Goal: Task Accomplishment & Management: Use online tool/utility

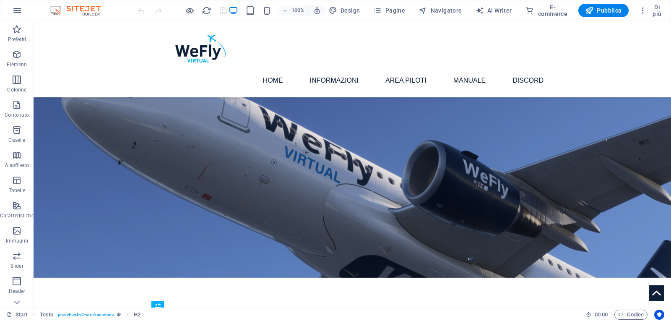
scroll to position [157, 0]
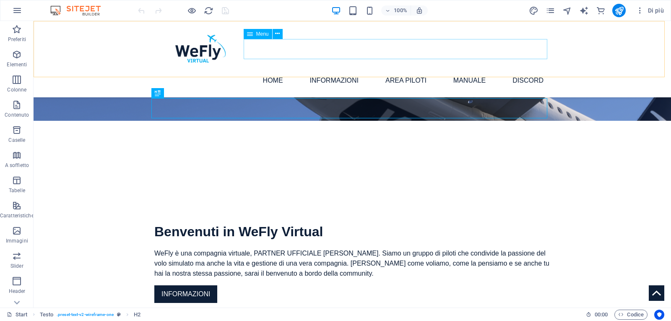
click at [326, 70] on nav "Home Informazioni Checklist Profili Simbrief Piloti WeFly Flotta WeFly AREA PIL…" at bounding box center [352, 80] width 396 height 20
click at [250, 70] on nav "Home Informazioni Checklist Profili Simbrief Piloti WeFly Flotta WeFly AREA PIL…" at bounding box center [352, 80] width 396 height 20
select select
select select "6"
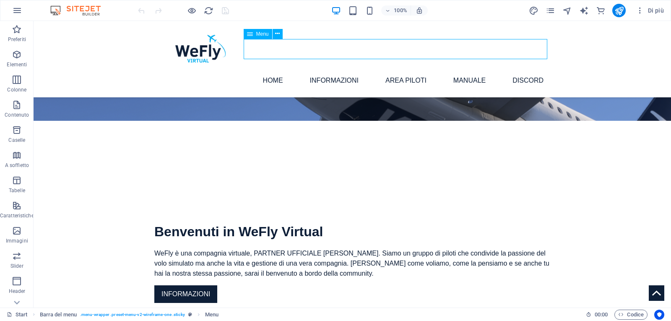
select select
select select "5"
select select
select select "1"
select select
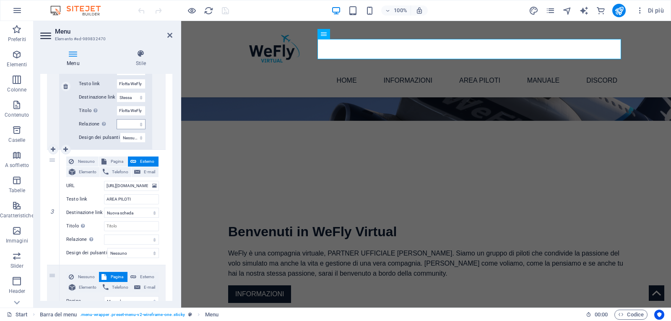
scroll to position [713, 0]
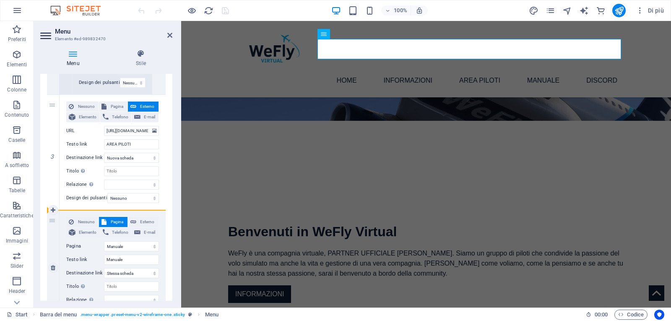
drag, startPoint x: 52, startPoint y: 108, endPoint x: 50, endPoint y: 244, distance: 135.8
select select
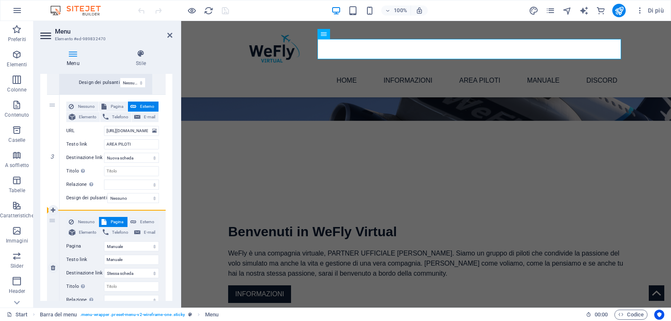
select select
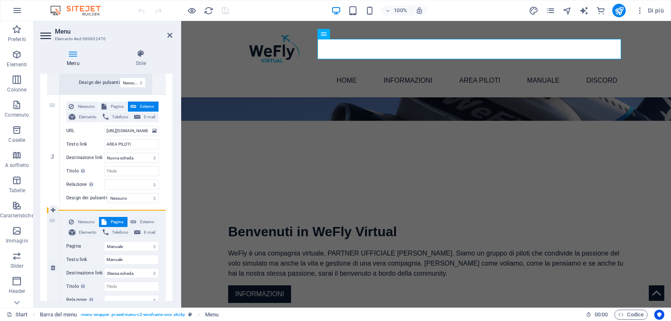
select select
drag, startPoint x: 50, startPoint y: 221, endPoint x: 53, endPoint y: 112, distance: 108.6
select select
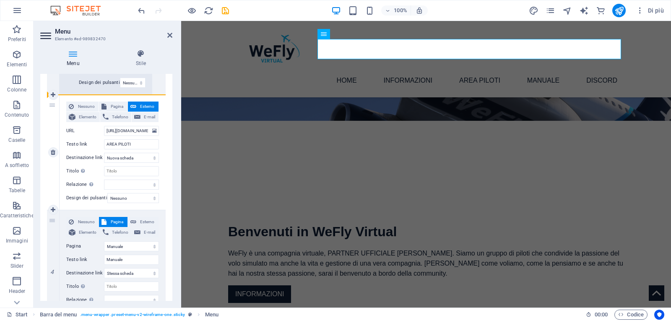
select select
select select "1"
type input "Manuale"
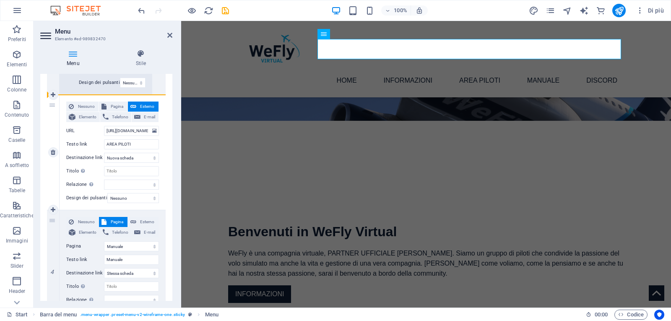
select select
type input "[URL][DOMAIN_NAME]"
type input "AREA PILOTI"
select select "blank"
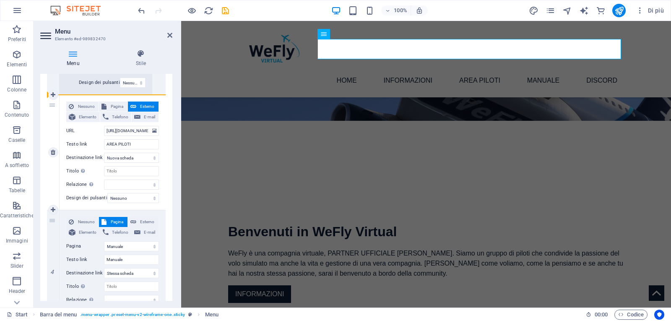
select select
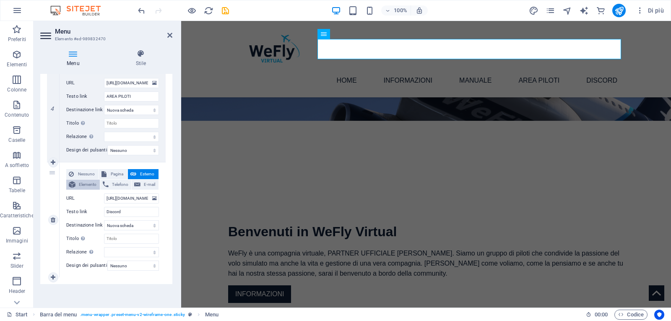
scroll to position [838, 0]
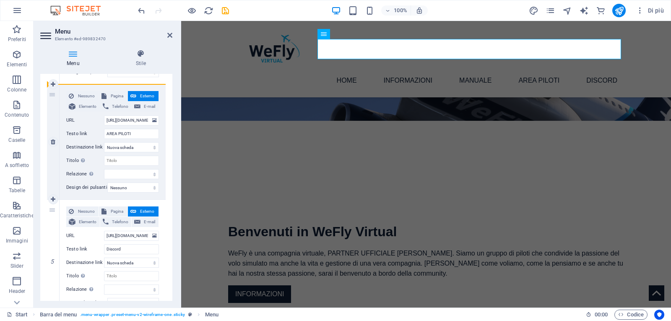
drag, startPoint x: 52, startPoint y: 212, endPoint x: 53, endPoint y: 101, distance: 110.3
select select
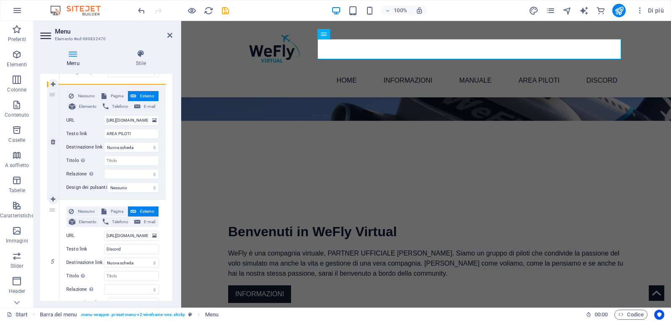
select select
type input "[URL][DOMAIN_NAME]"
type input "Discord"
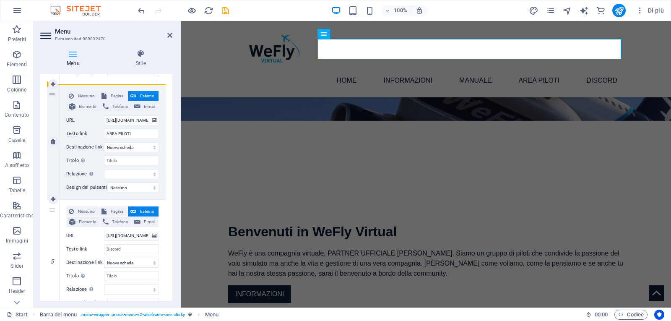
select select
type input "[URL][DOMAIN_NAME]"
type input "AREA PILOTI"
select select
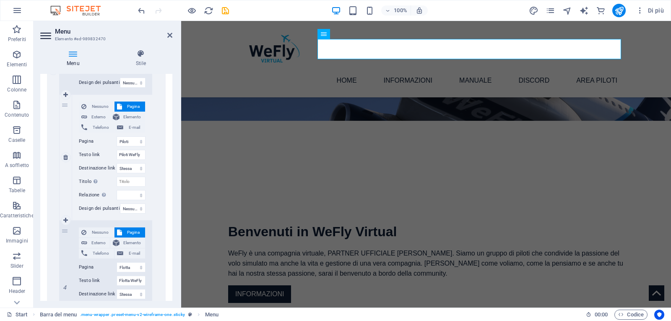
scroll to position [419, 0]
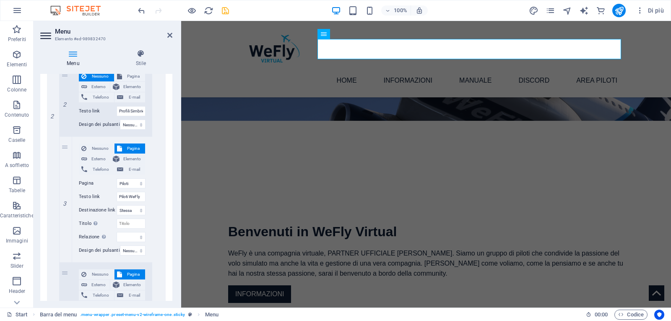
click at [228, 11] on icon "save" at bounding box center [226, 11] width 10 height 10
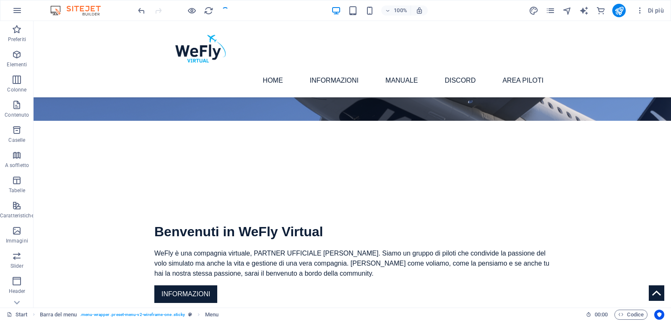
checkbox input "false"
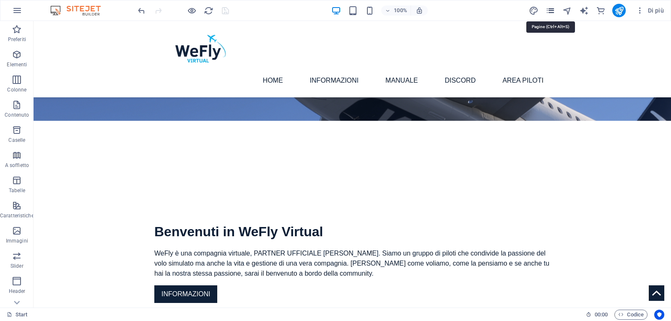
click at [551, 9] on icon "pages" at bounding box center [550, 11] width 10 height 10
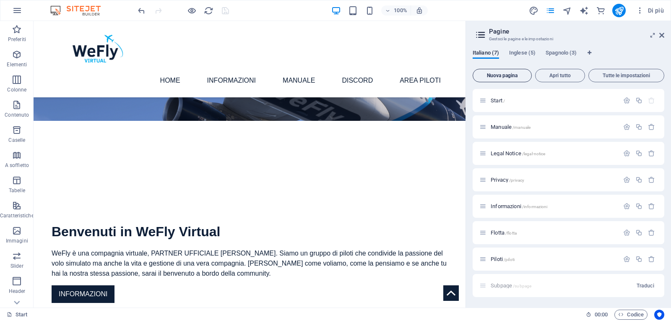
click at [502, 76] on span "Nuova pagina" at bounding box center [502, 75] width 52 height 5
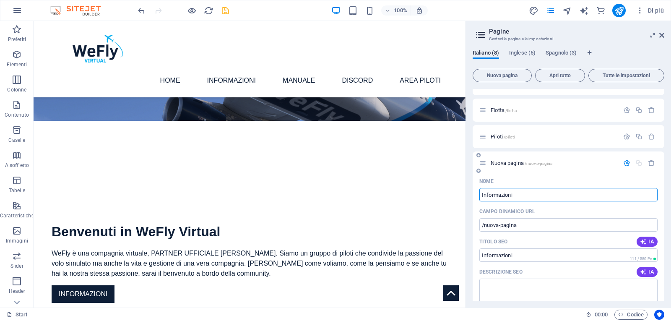
type input "Informazioni"
type input "/informazioni-8"
type input "Informazioni"
click at [644, 239] on icon "button" at bounding box center [643, 241] width 7 height 7
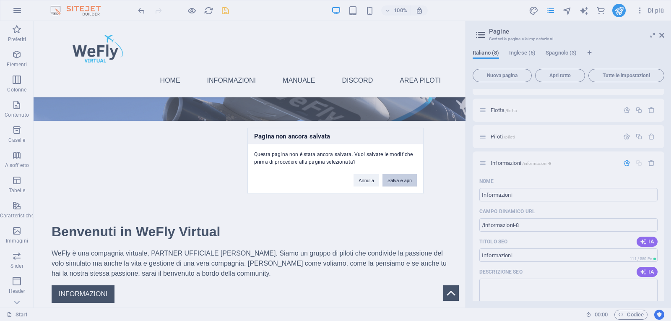
click at [400, 180] on button "Salva e apri" at bounding box center [399, 180] width 34 height 13
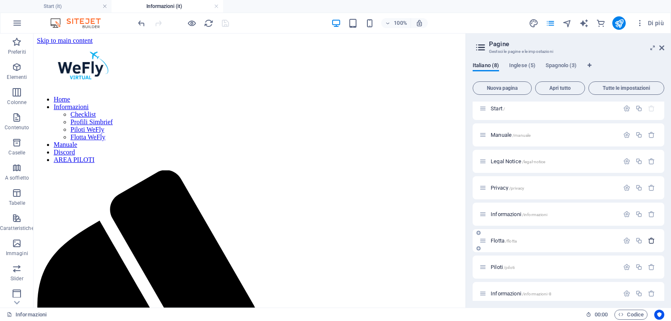
scroll to position [0, 0]
click at [492, 213] on span "Informazioni /informazioni" at bounding box center [519, 214] width 57 height 6
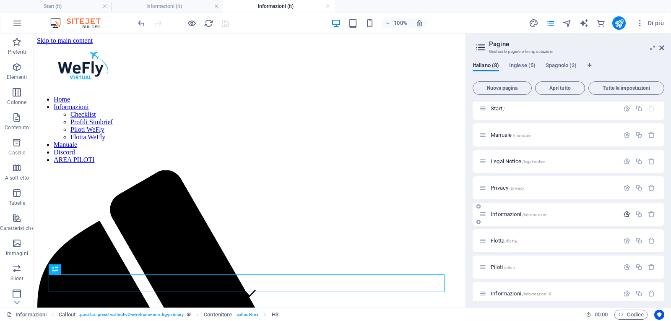
click at [626, 215] on icon "button" at bounding box center [626, 213] width 7 height 7
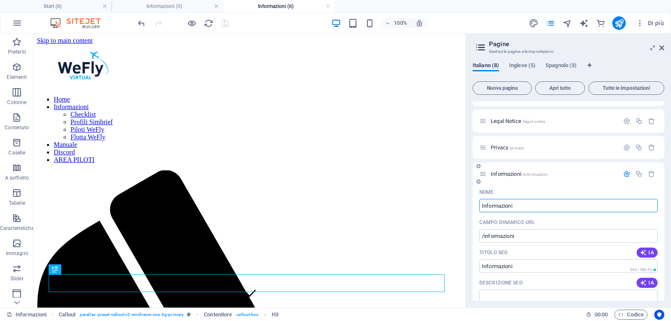
scroll to position [130, 0]
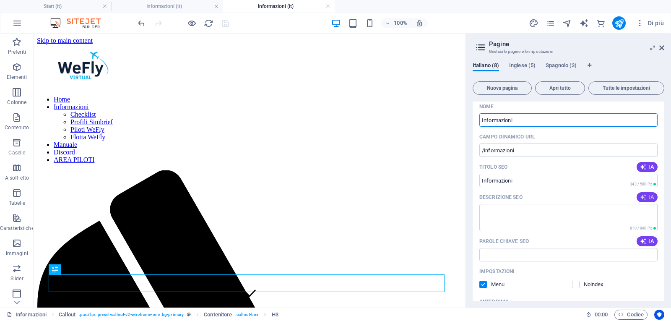
click at [644, 197] on icon "button" at bounding box center [643, 197] width 7 height 7
type textarea "Scopri unampia gamma di servizi e informazioni utili. Offriamo soluzioni person…"
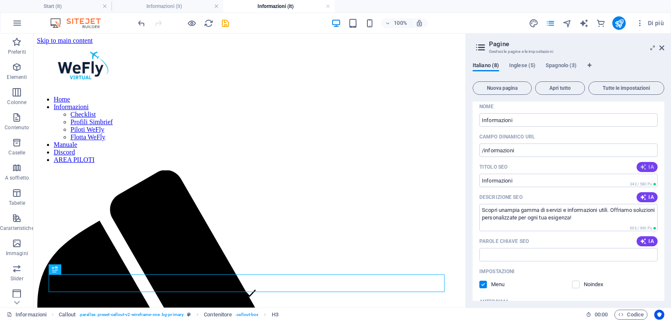
click at [648, 169] on span "IA" at bounding box center [647, 167] width 14 height 7
type input "Informazioni Utili e Consigli"
click at [649, 243] on span "IA" at bounding box center [647, 241] width 14 height 7
type input "informazioni, dolore, asperiores, voluptatum, adipiscing, libero"
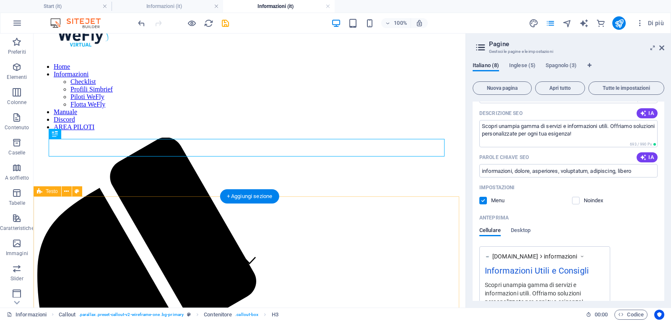
scroll to position [0, 0]
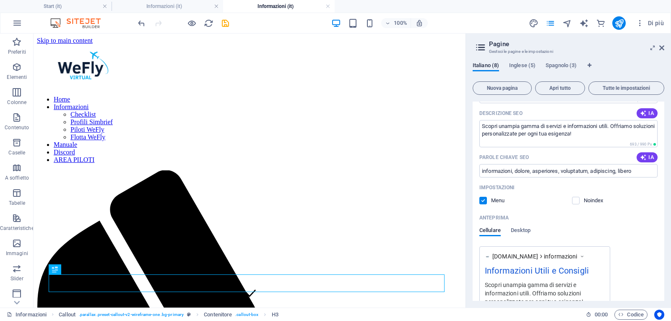
click at [664, 49] on aside "Pagine Gestsci le pagine e le impostazioni Italiano (8) Inglese (5) Spagnolo (3…" at bounding box center [567, 171] width 205 height 274
click at [661, 48] on icon at bounding box center [661, 47] width 5 height 7
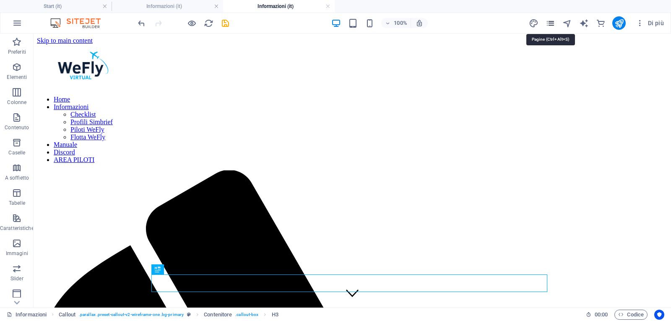
click at [548, 24] on icon "pages" at bounding box center [550, 23] width 10 height 10
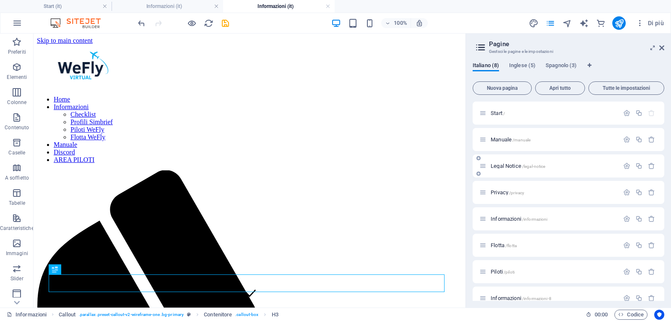
scroll to position [39, 0]
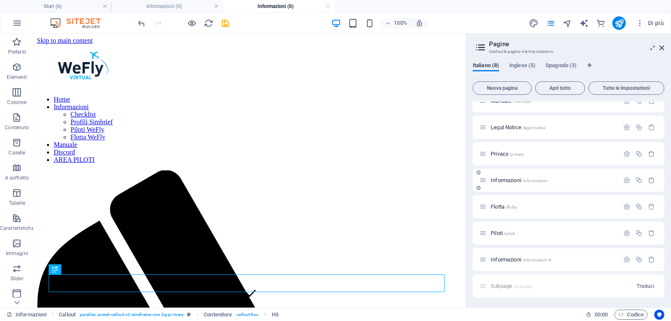
click at [504, 179] on span "Informazioni /informazioni" at bounding box center [519, 180] width 57 height 6
click at [507, 259] on span "Informazioni /informazioni-8" at bounding box center [521, 259] width 61 height 6
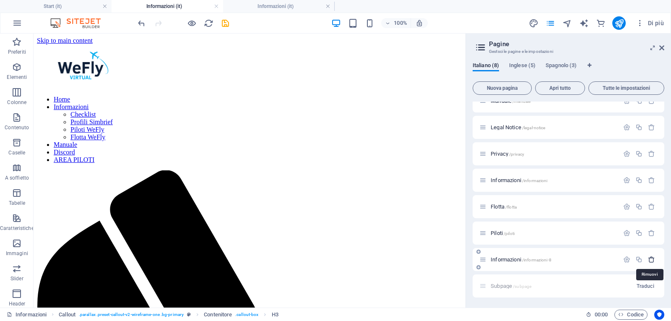
click at [652, 261] on icon "button" at bounding box center [651, 259] width 7 height 7
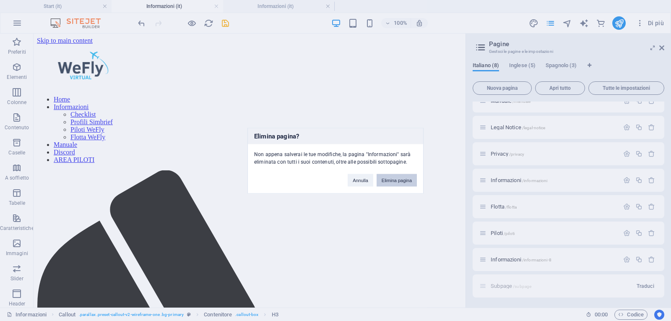
click at [405, 183] on button "Elimina pagina" at bounding box center [396, 180] width 40 height 13
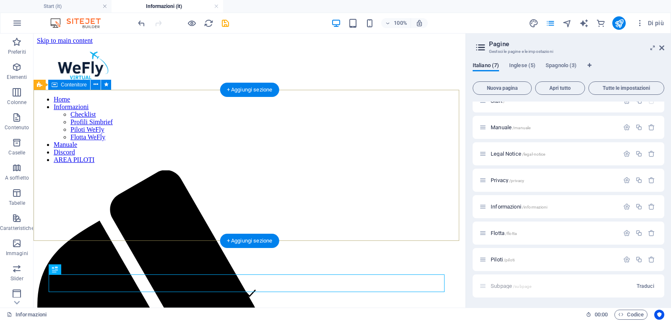
scroll to position [112, 0]
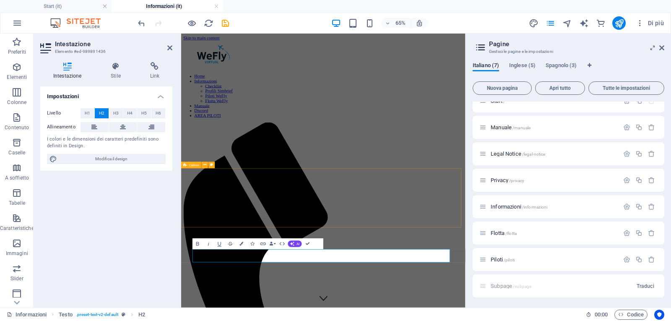
scroll to position [21, 0]
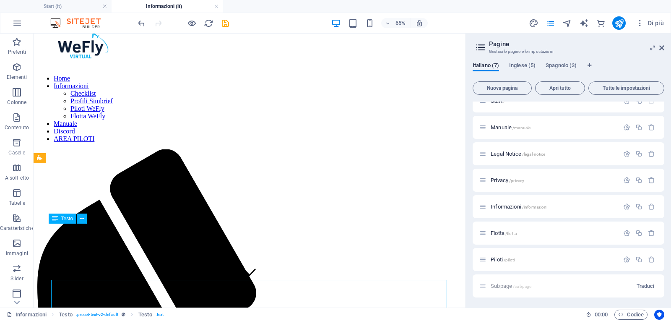
scroll to position [112, 0]
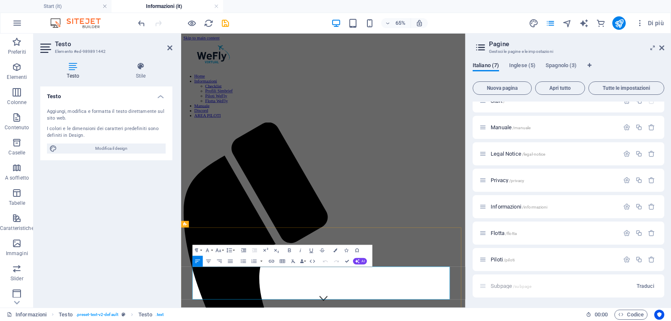
click at [660, 47] on icon at bounding box center [661, 47] width 5 height 7
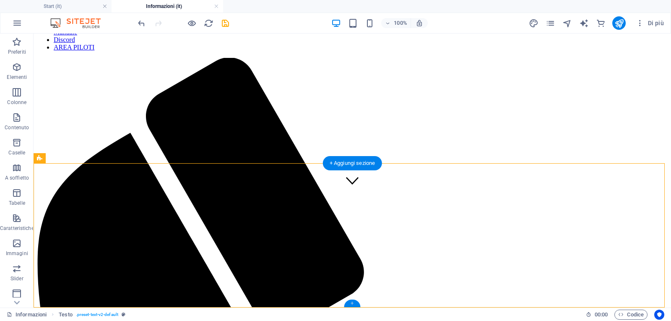
click at [352, 304] on div "+" at bounding box center [352, 303] width 16 height 8
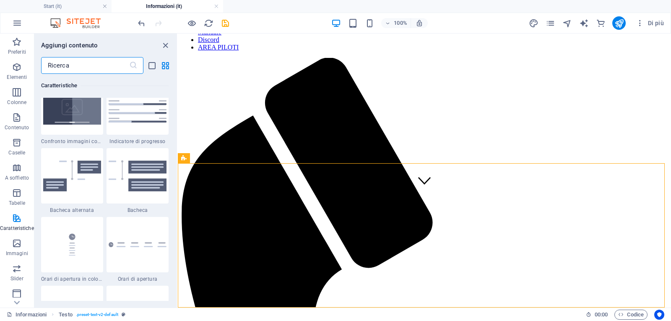
scroll to position [3548, 0]
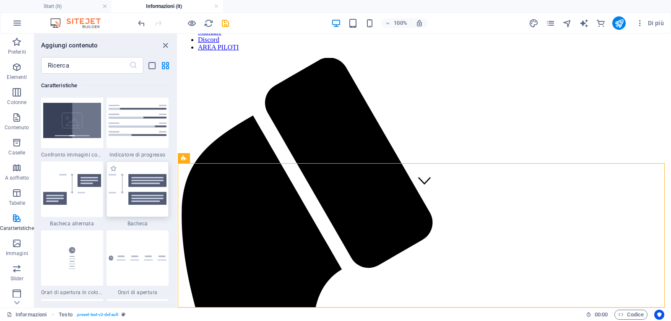
drag, startPoint x: 148, startPoint y: 187, endPoint x: 182, endPoint y: 186, distance: 34.8
click at [148, 187] on img at bounding box center [138, 189] width 58 height 31
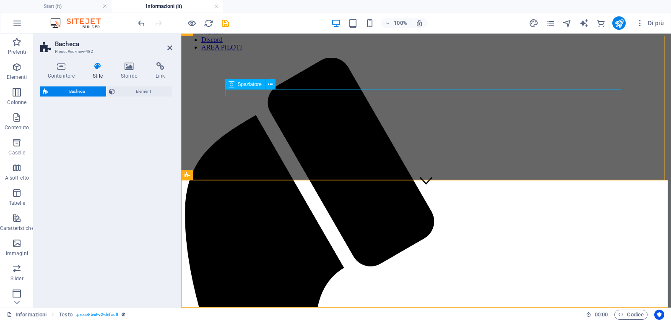
select select "rem"
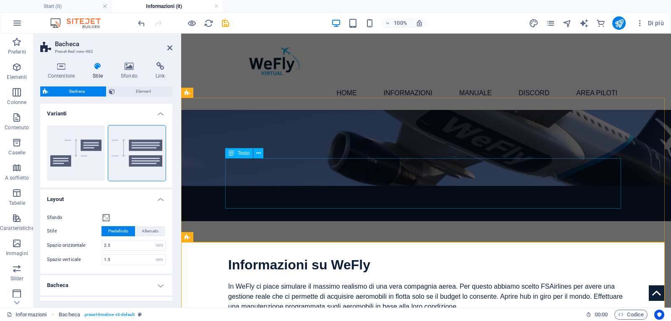
scroll to position [304, 0]
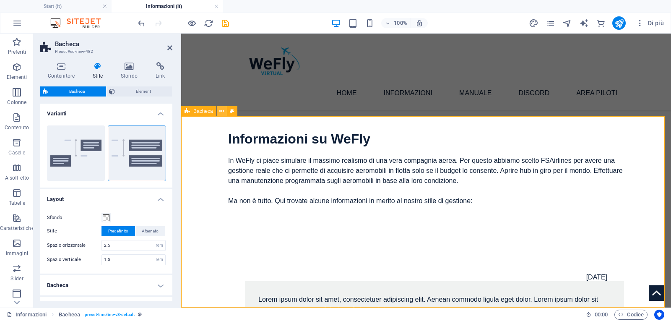
click at [223, 113] on icon at bounding box center [221, 111] width 5 height 9
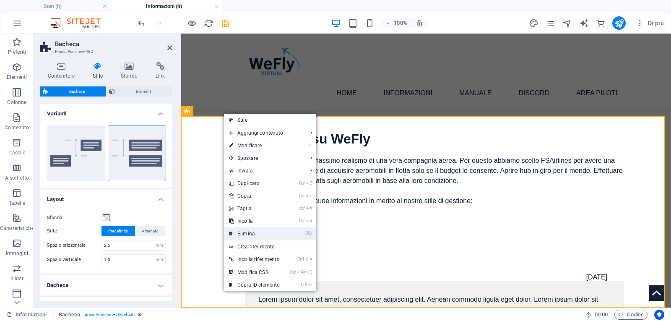
click at [245, 233] on link "⌦ Elimina" at bounding box center [254, 233] width 61 height 13
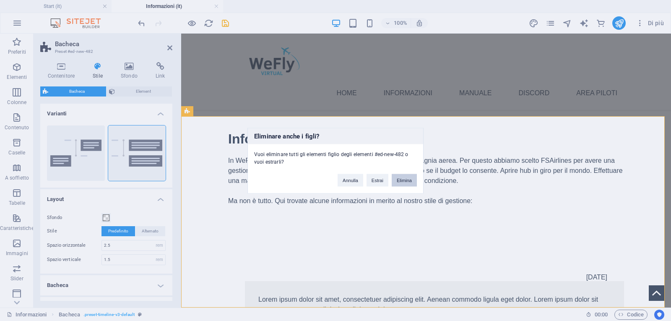
click at [403, 179] on button "Elimina" at bounding box center [404, 180] width 25 height 13
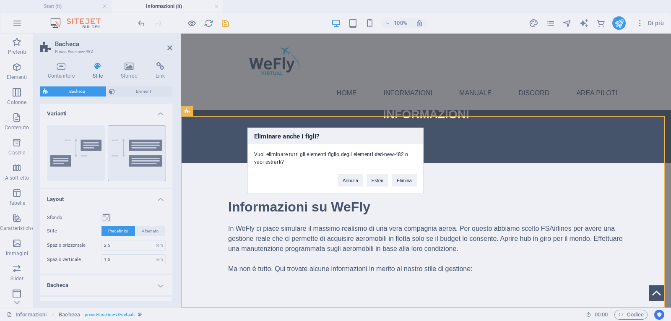
scroll to position [112, 0]
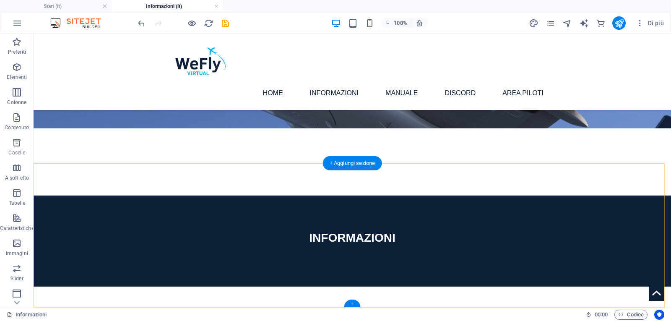
drag, startPoint x: 354, startPoint y: 303, endPoint x: 140, endPoint y: 247, distance: 221.1
click at [354, 303] on div "+" at bounding box center [352, 303] width 16 height 8
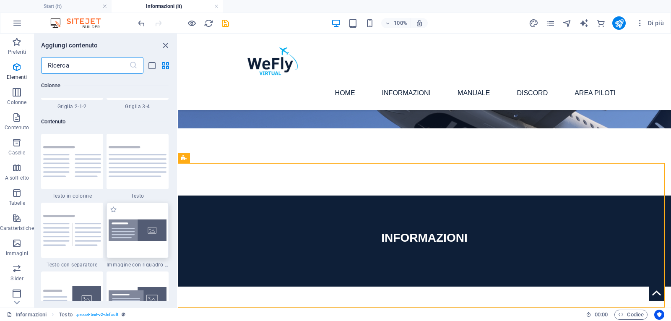
scroll to position [1536, 0]
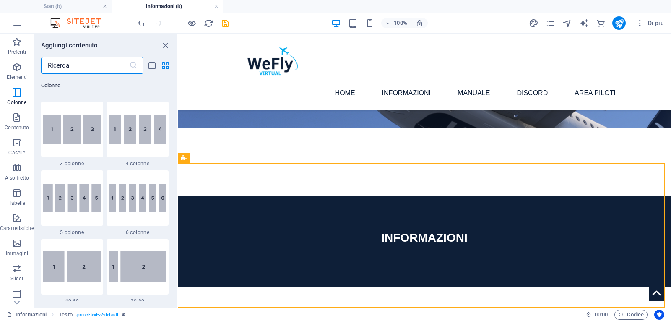
drag, startPoint x: 175, startPoint y: 118, endPoint x: 0, endPoint y: 59, distance: 184.9
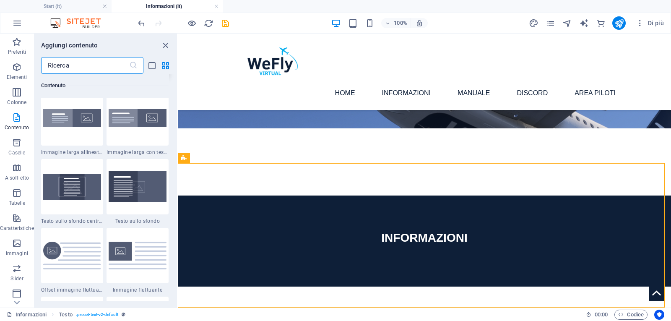
scroll to position [1890, 0]
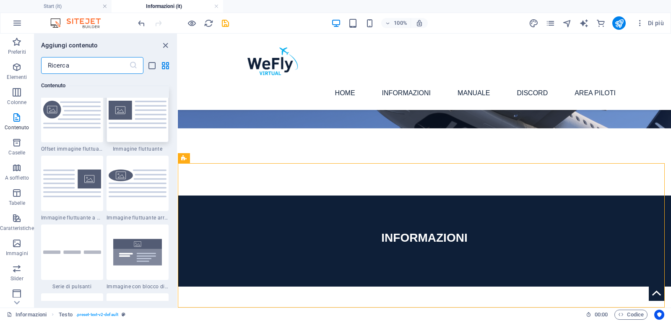
click at [129, 118] on img at bounding box center [138, 114] width 58 height 27
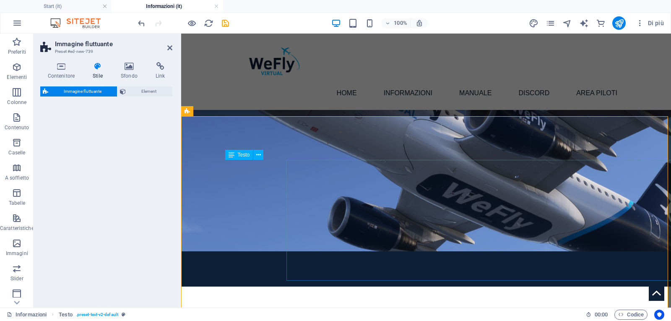
select select "%"
select select "rem"
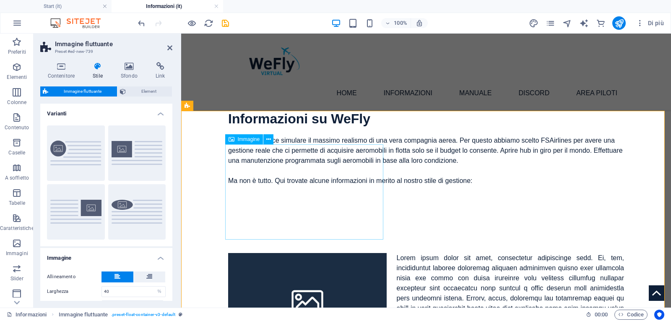
scroll to position [340, 0]
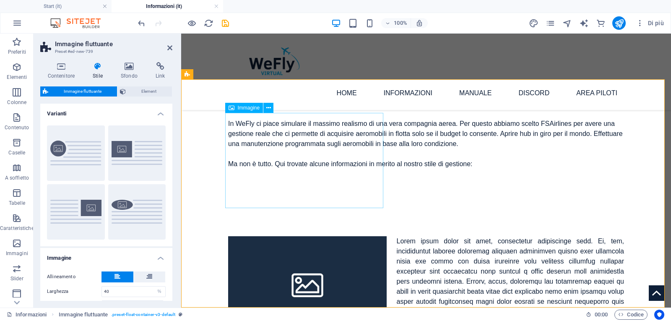
click at [336, 236] on figure at bounding box center [307, 283] width 158 height 95
click at [334, 236] on figure at bounding box center [307, 283] width 158 height 95
select select "%"
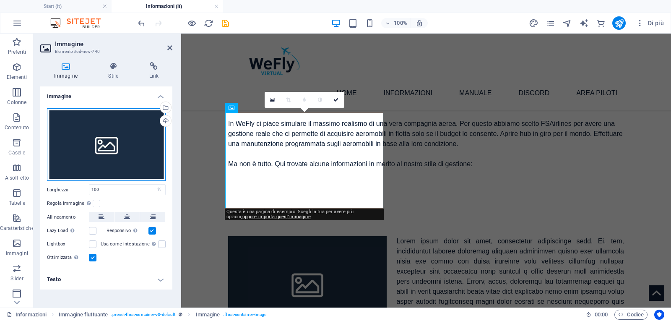
click at [149, 145] on div "Trascina qui i file, fai clic per sceglierli o selezionali da File o dalle nost…" at bounding box center [106, 144] width 119 height 73
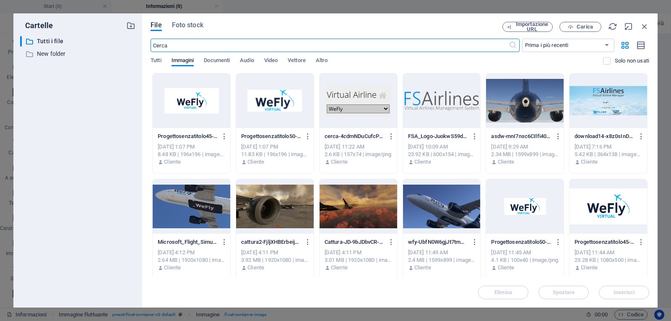
scroll to position [193, 0]
click at [274, 208] on div at bounding box center [275, 206] width 78 height 55
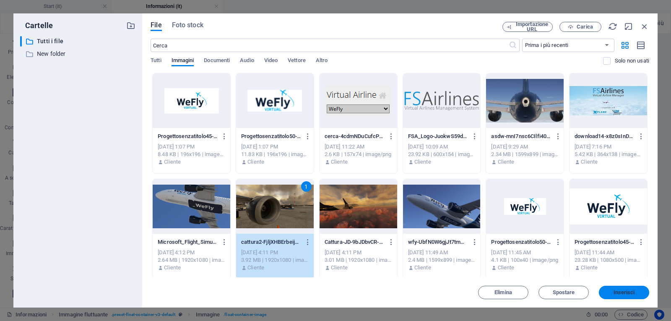
click at [625, 294] on span "Inserisci" at bounding box center [623, 292] width 21 height 5
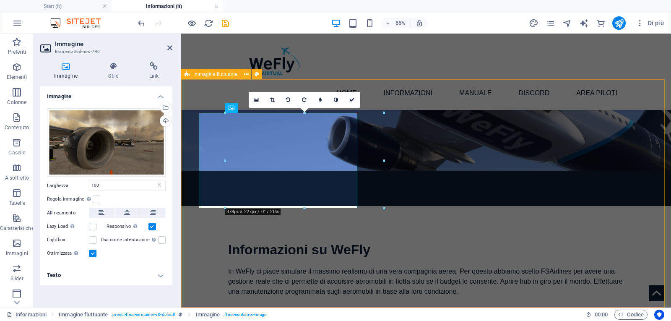
scroll to position [340, 0]
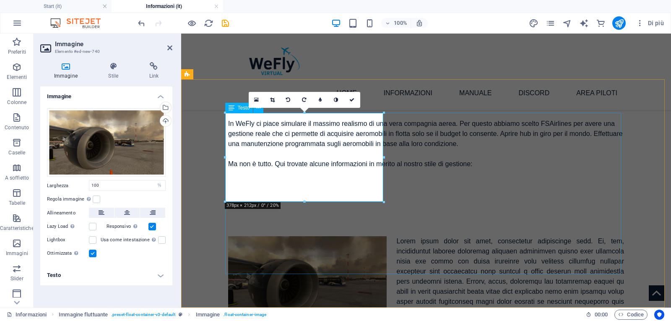
click at [452, 236] on div at bounding box center [426, 316] width 396 height 161
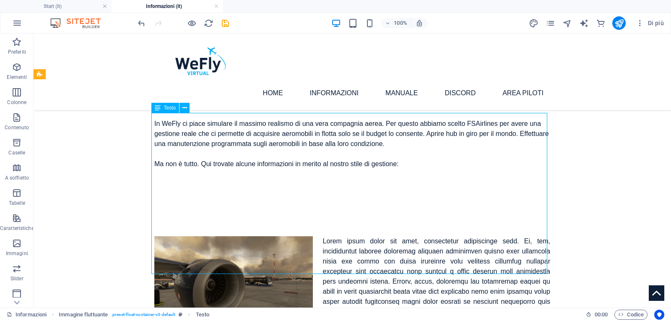
click at [321, 236] on div at bounding box center [352, 316] width 396 height 161
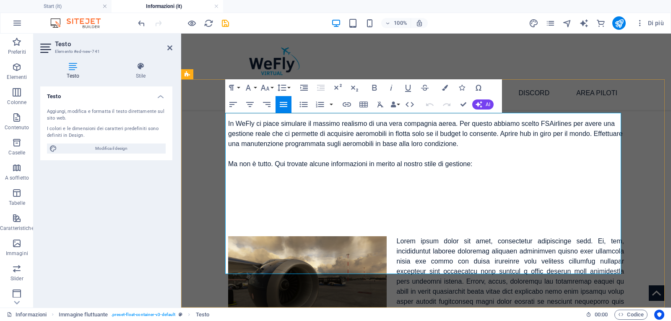
click at [394, 236] on p at bounding box center [426, 316] width 396 height 161
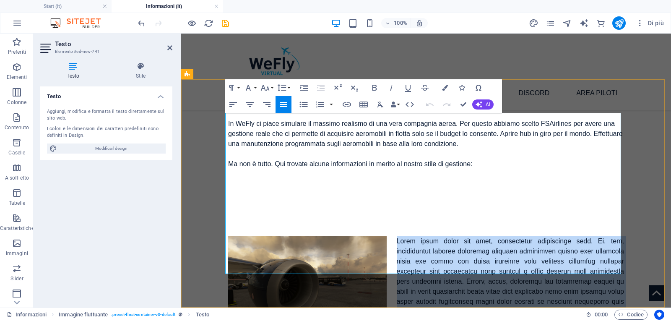
click at [394, 236] on p at bounding box center [426, 316] width 396 height 161
click at [647, 202] on div at bounding box center [426, 316] width 490 height 228
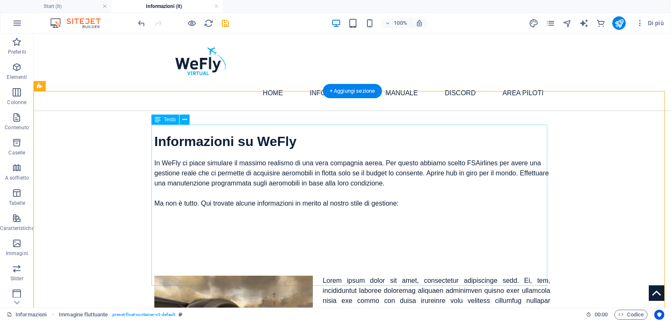
scroll to position [257, 0]
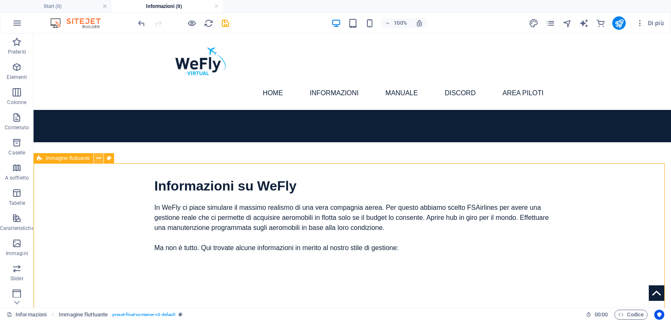
click at [97, 158] on icon at bounding box center [98, 158] width 5 height 9
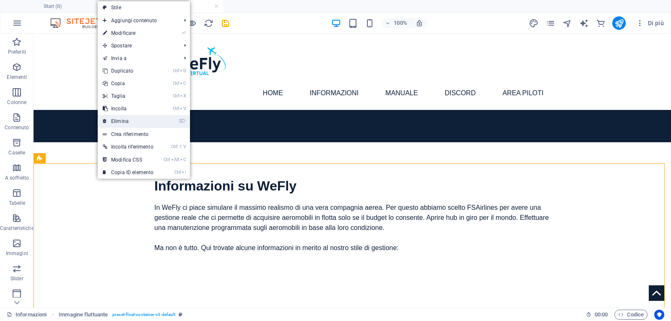
click at [119, 123] on link "⌦ Elimina" at bounding box center [128, 121] width 61 height 13
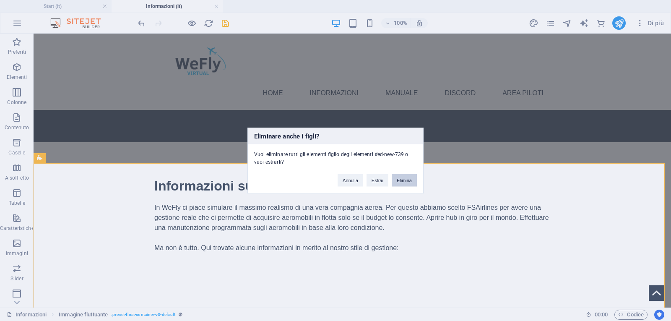
click at [406, 179] on button "Elimina" at bounding box center [404, 180] width 25 height 13
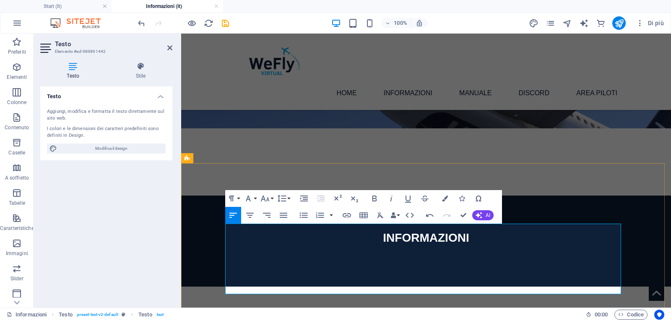
scroll to position [132, 0]
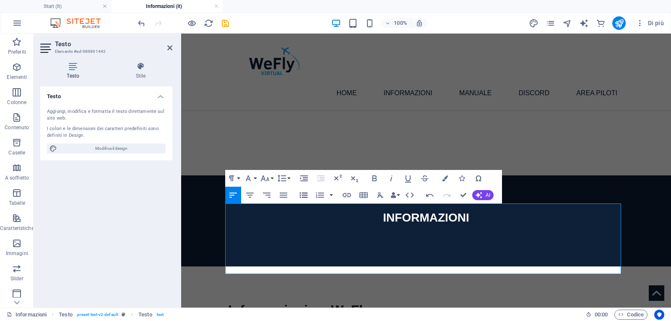
click at [302, 195] on icon "button" at bounding box center [303, 194] width 8 height 5
drag, startPoint x: 233, startPoint y: 269, endPoint x: 273, endPoint y: 269, distance: 39.4
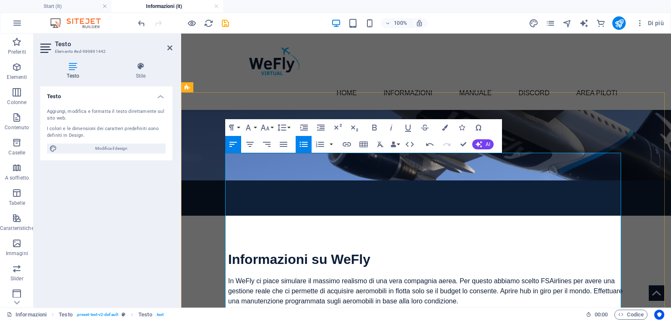
scroll to position [224, 0]
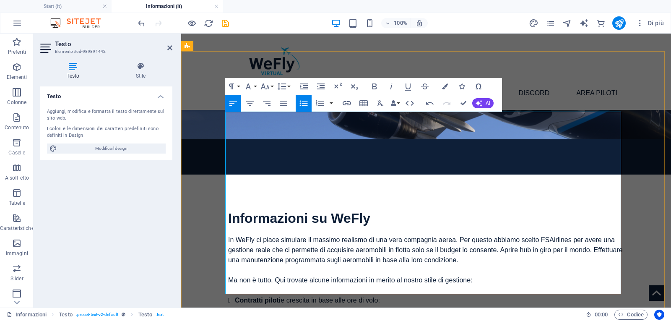
drag, startPoint x: 270, startPoint y: 268, endPoint x: 233, endPoint y: 271, distance: 37.0
drag, startPoint x: 246, startPoint y: 279, endPoint x: 234, endPoint y: 279, distance: 12.6
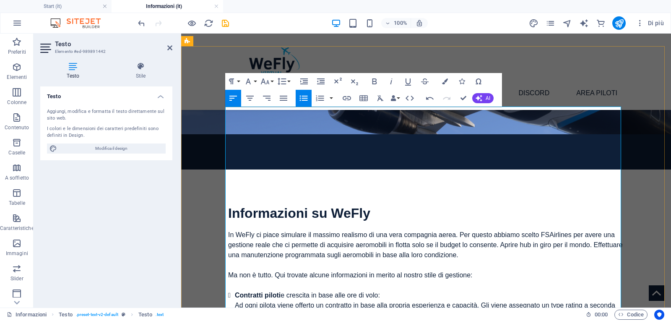
scroll to position [239, 0]
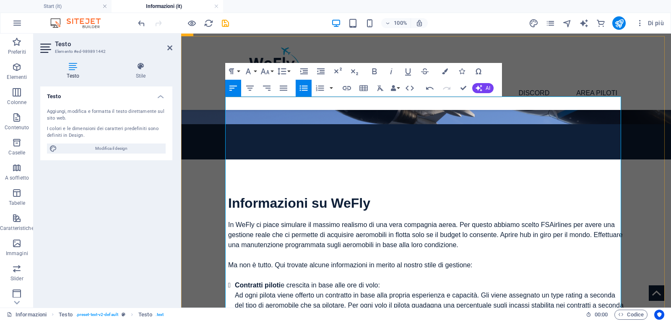
click at [276, 280] on li "Contratti piloti e crescita in base alle ore di volo: Ad ogni pilota viene offe…" at bounding box center [429, 300] width 389 height 40
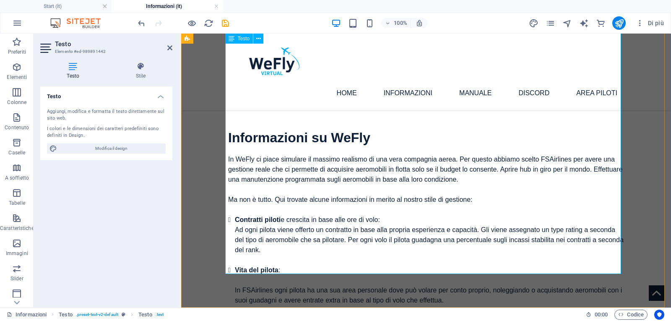
scroll to position [295, 0]
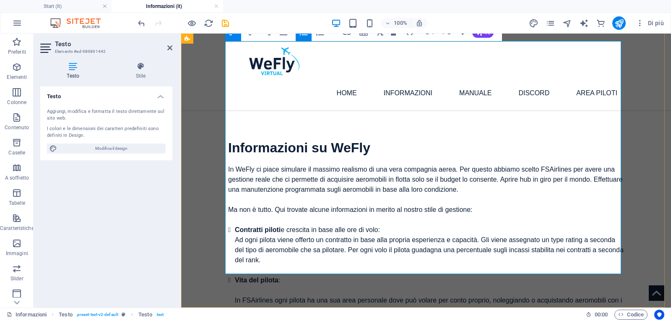
drag, startPoint x: 448, startPoint y: 182, endPoint x: 447, endPoint y: 190, distance: 8.0
click at [448, 275] on li "Vita del pilota : In FSAirlines ogni pilota ha una sua area personale dove può …" at bounding box center [429, 295] width 389 height 40
click at [451, 275] on li "Vita del pilota : In FSAirlines ogni pilota ha una sua area personale dove può …" at bounding box center [429, 295] width 389 height 40
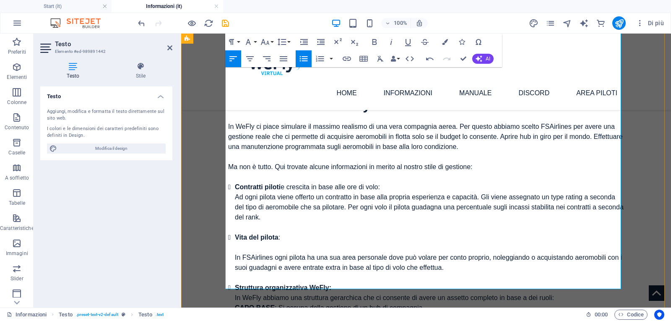
scroll to position [366, 0]
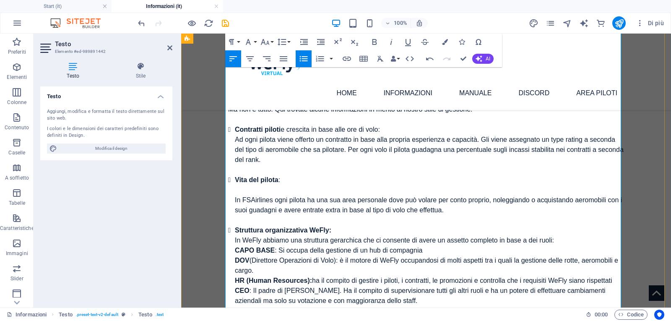
scroll to position [406, 0]
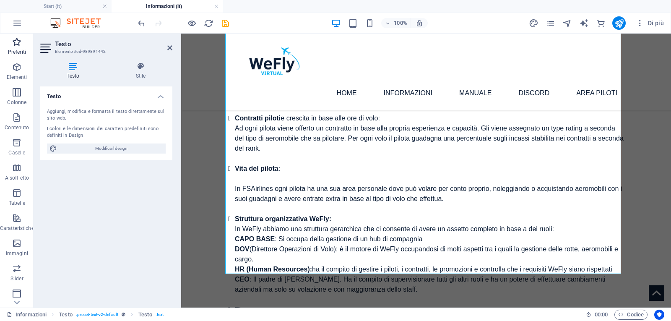
click at [17, 42] on icon "button" at bounding box center [17, 42] width 10 height 10
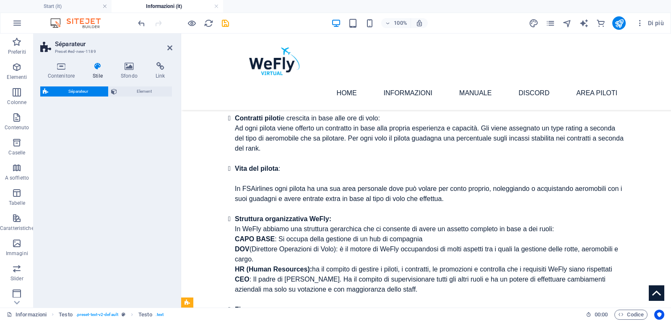
select select "diagonal"
select select "rem"
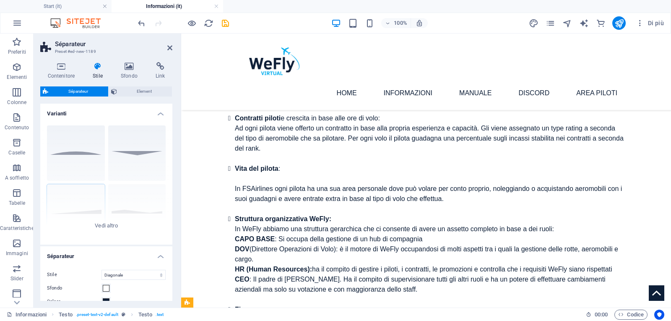
scroll to position [440, 0]
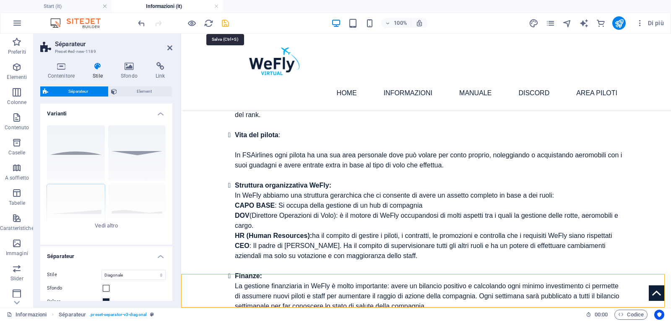
click at [224, 24] on icon "save" at bounding box center [226, 23] width 10 height 10
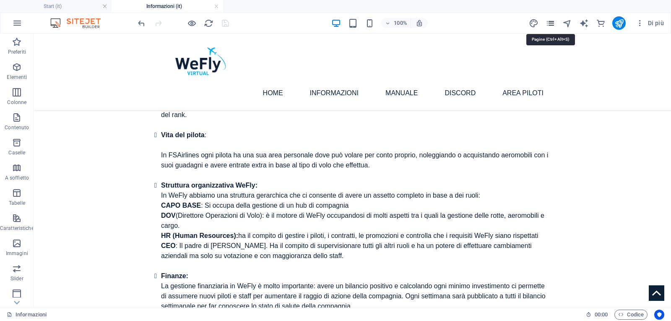
click at [549, 22] on icon "pages" at bounding box center [550, 23] width 10 height 10
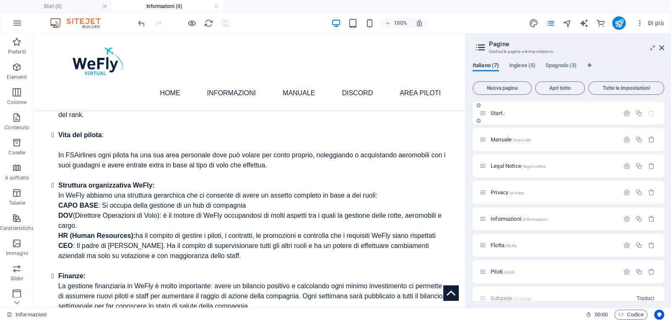
click at [514, 108] on div "Start /" at bounding box center [549, 113] width 140 height 10
click at [493, 113] on span "Start /" at bounding box center [498, 113] width 14 height 6
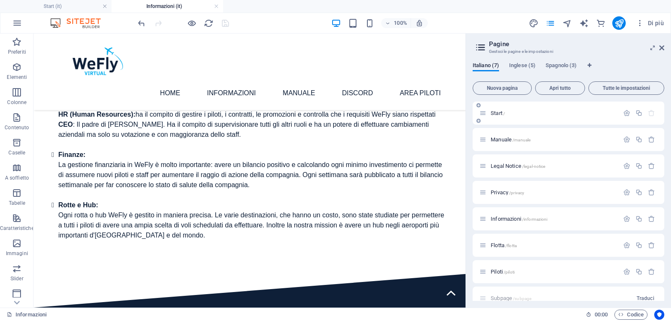
scroll to position [0, 0]
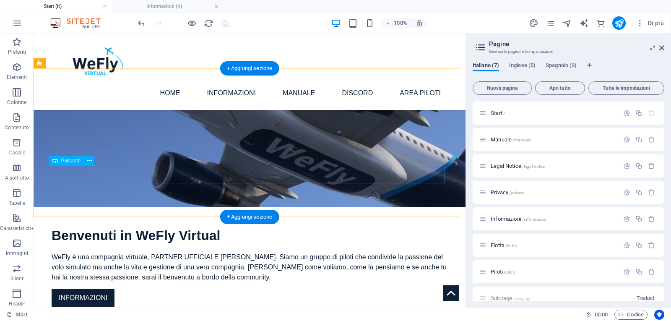
click at [88, 289] on div "INFORMAZIONI" at bounding box center [250, 298] width 396 height 18
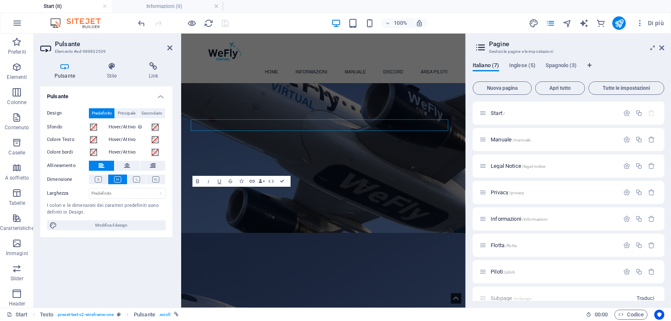
click at [88, 174] on label "Dimensione" at bounding box center [68, 179] width 42 height 10
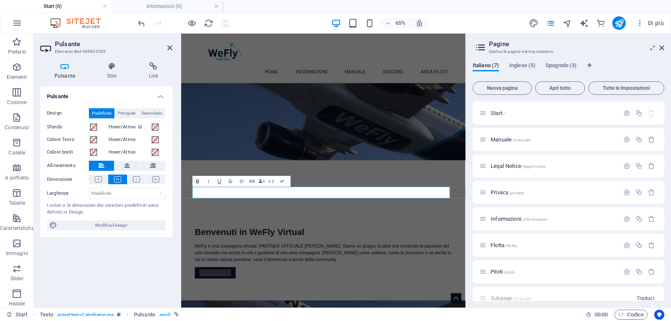
click at [197, 179] on icon "button" at bounding box center [198, 181] width 7 height 7
click at [253, 182] on icon "button" at bounding box center [251, 181] width 5 height 3
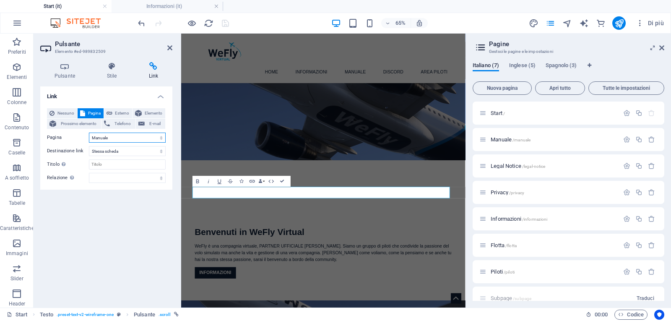
click at [132, 139] on select "Start Manuale Legal Notice Privacy Informazioni Flotta Piloti Start Subpage Leg…" at bounding box center [127, 137] width 77 height 10
select select "4"
click at [89, 132] on select "Start Manuale Legal Notice Privacy Informazioni Flotta Piloti Start Subpage Leg…" at bounding box center [127, 137] width 77 height 10
click at [226, 23] on icon "save" at bounding box center [226, 23] width 10 height 10
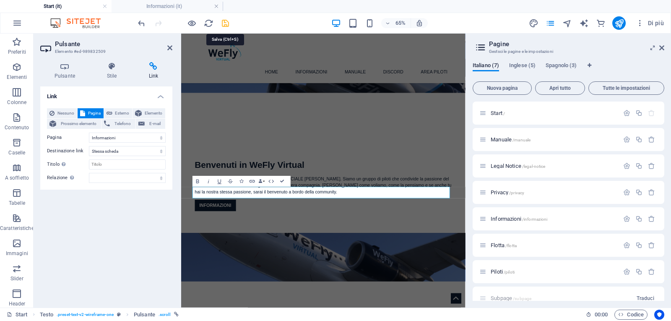
checkbox input "false"
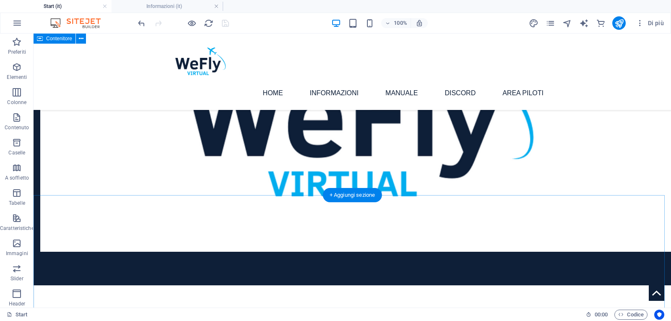
scroll to position [828, 0]
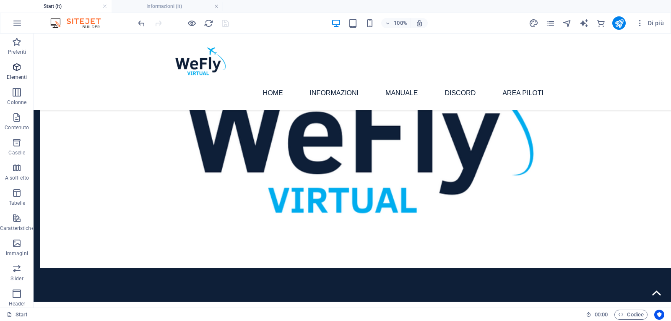
click at [14, 73] on span "Elementi" at bounding box center [17, 72] width 34 height 20
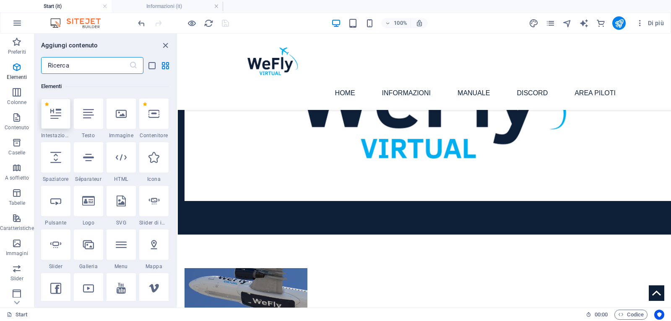
scroll to position [158, 0]
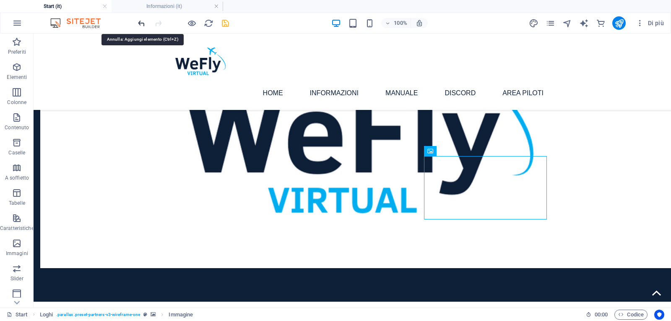
click at [140, 25] on icon "undo" at bounding box center [142, 23] width 10 height 10
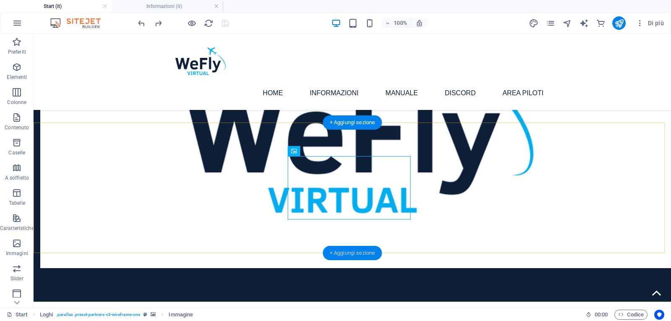
click at [353, 248] on div "+ Aggiungi sezione" at bounding box center [352, 253] width 59 height 14
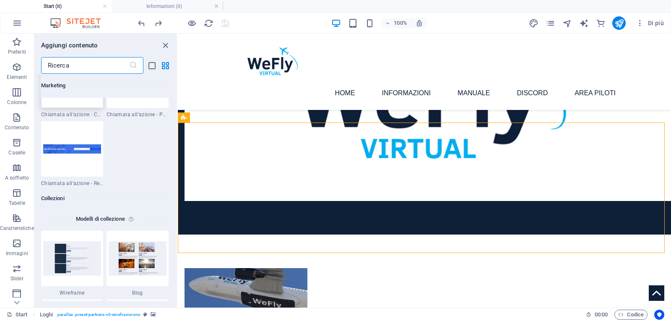
scroll to position [7573, 0]
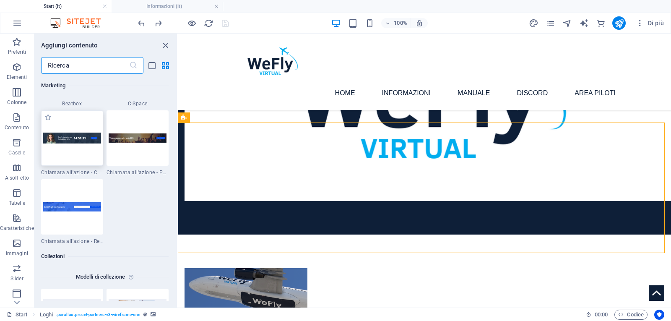
click at [68, 142] on img at bounding box center [72, 137] width 58 height 11
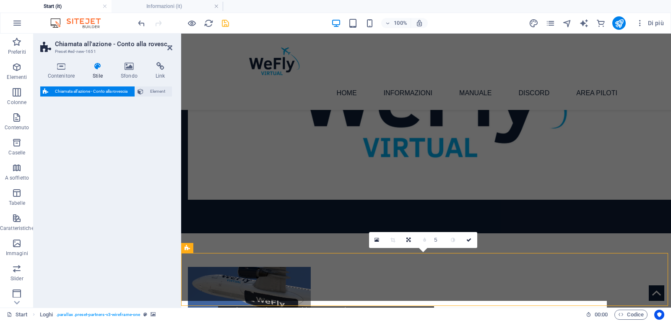
select select "rem"
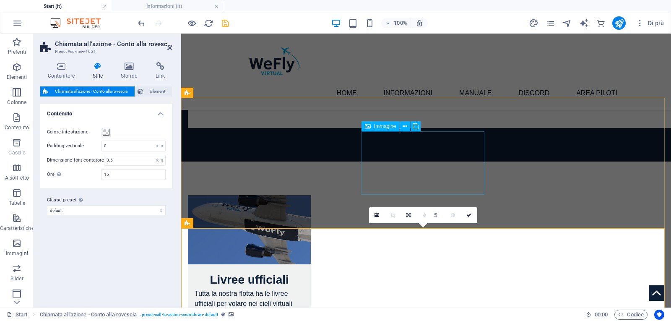
scroll to position [953, 0]
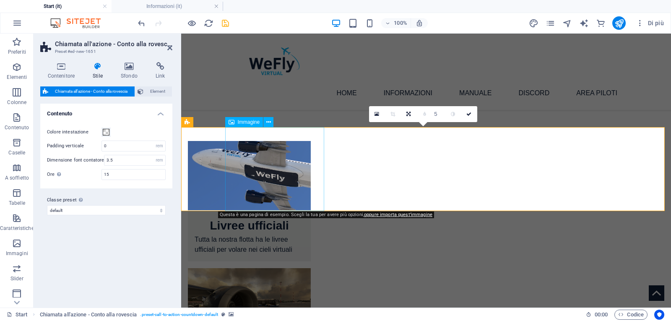
select select "px"
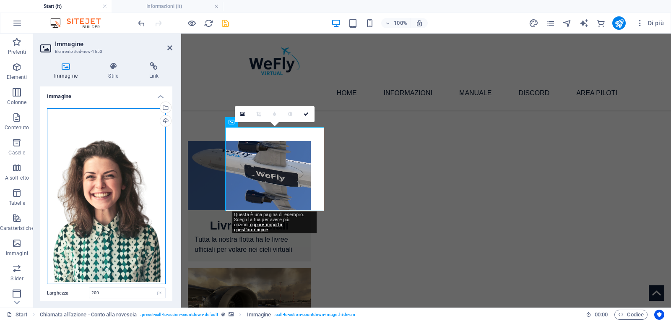
click at [106, 166] on div "Trascina qui i file, fai clic per sceglierli o selezionali da File o dalle nost…" at bounding box center [106, 196] width 119 height 176
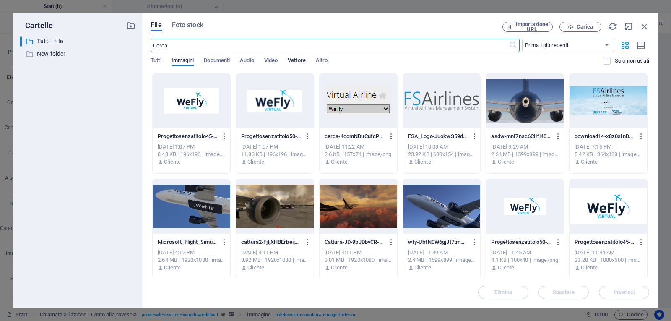
click at [297, 61] on span "Vettore" at bounding box center [297, 61] width 18 height 12
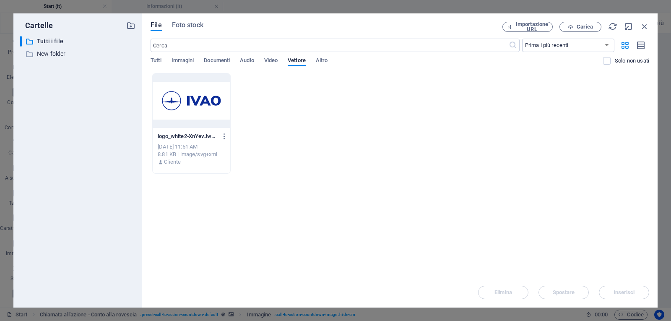
click at [204, 105] on div at bounding box center [192, 100] width 78 height 55
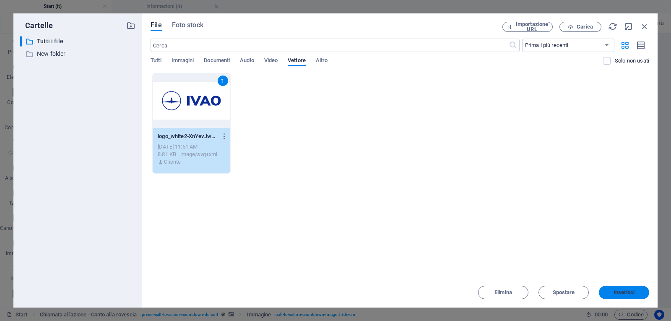
click at [628, 293] on span "Inserisci" at bounding box center [623, 292] width 21 height 5
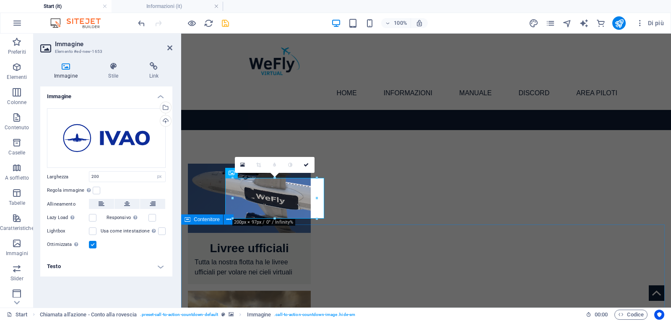
scroll to position [934, 0]
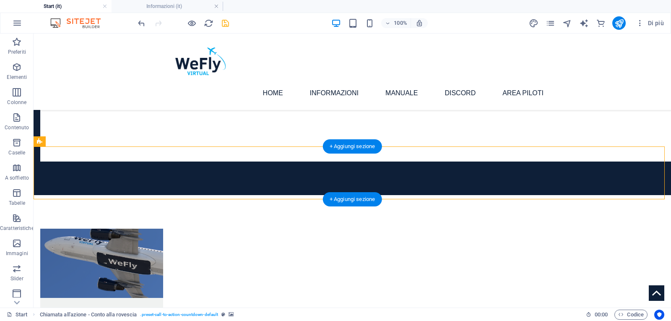
select select "rem"
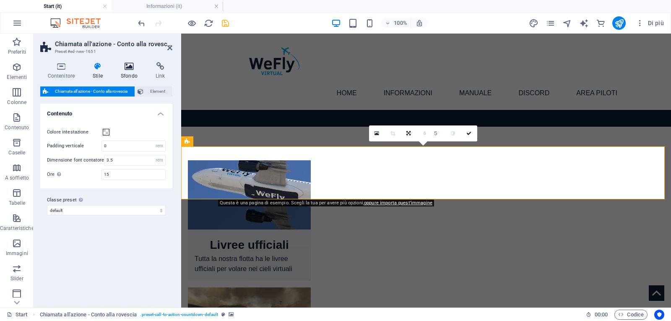
click at [123, 62] on icon at bounding box center [128, 66] width 31 height 8
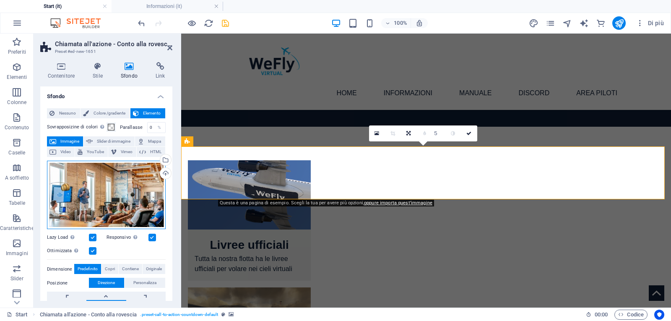
click at [115, 193] on div "Trascina qui i file, fai clic per sceglierli o selezionali da File o dalle nost…" at bounding box center [106, 195] width 119 height 69
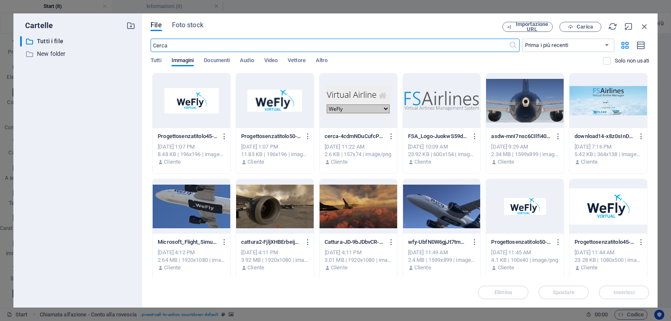
click at [431, 209] on div at bounding box center [442, 206] width 78 height 55
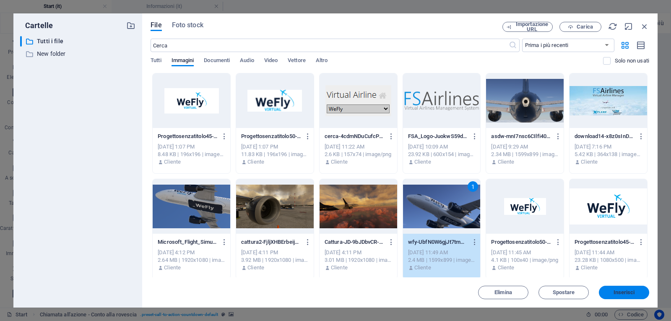
click at [630, 290] on span "Inserisci" at bounding box center [623, 292] width 21 height 5
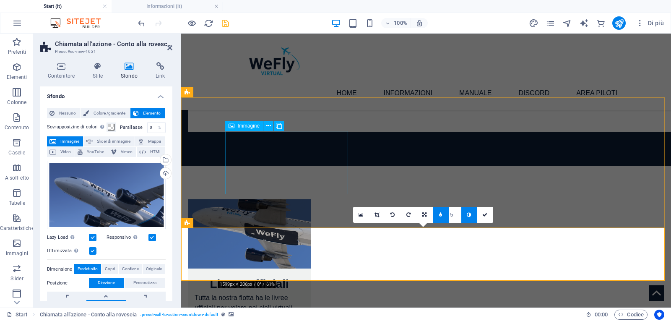
scroll to position [915, 0]
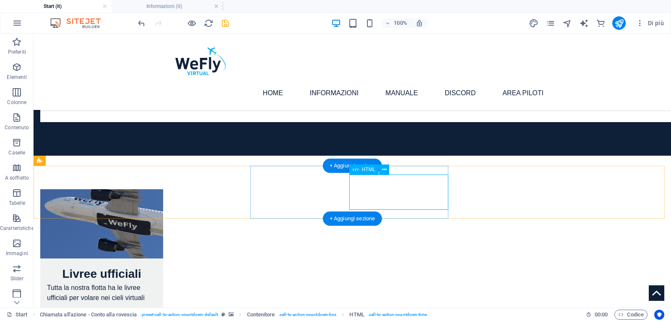
scroll to position [856, 0]
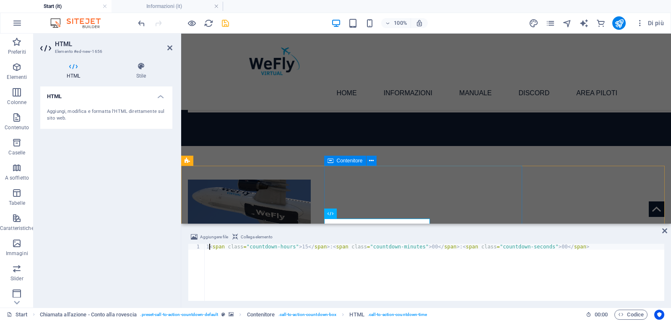
type textarea "1<span class="countdown-hours">15</span>:<span class="countdown-minutes">00</sp…"
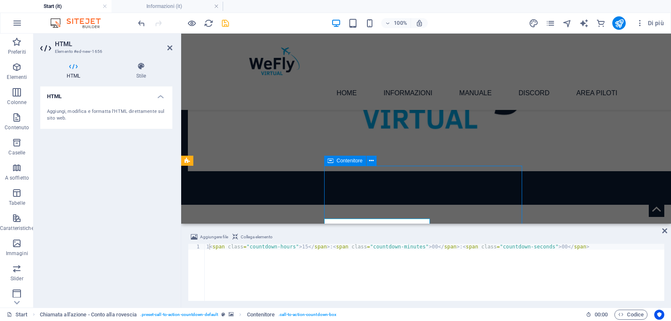
scroll to position [915, 0]
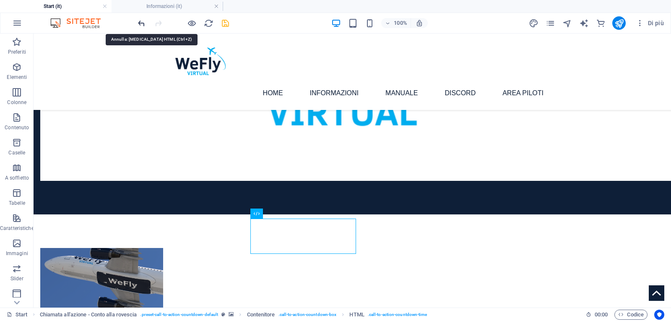
click at [139, 26] on icon "undo" at bounding box center [142, 23] width 10 height 10
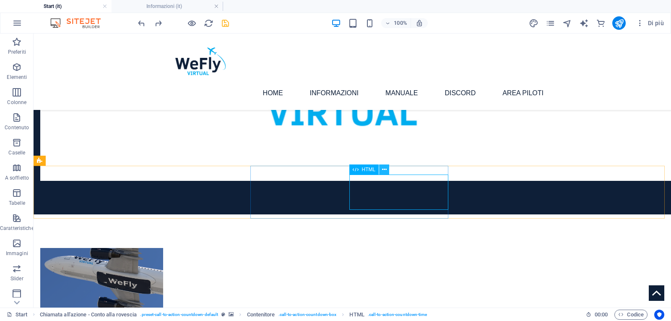
click at [384, 169] on icon at bounding box center [384, 169] width 5 height 9
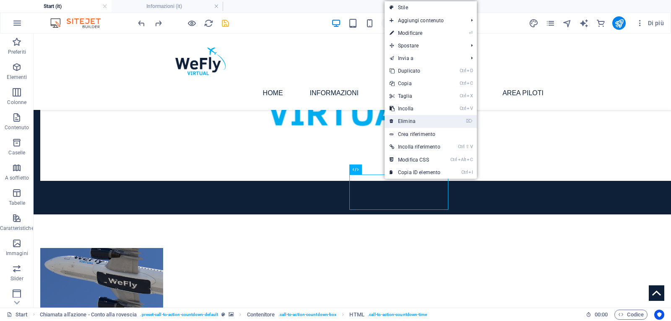
click at [411, 120] on link "⌦ Elimina" at bounding box center [414, 121] width 61 height 13
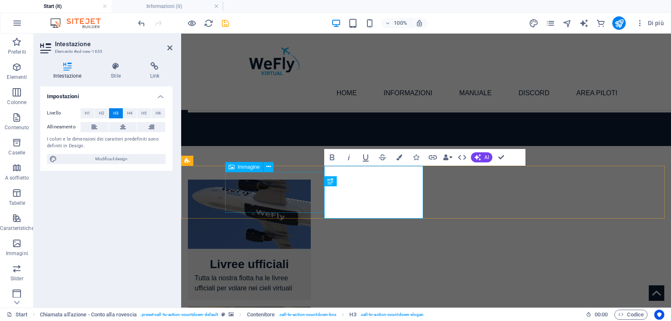
scroll to position [927, 0]
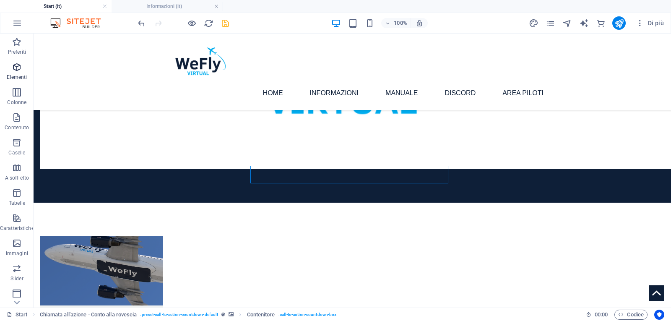
click at [17, 71] on icon "button" at bounding box center [17, 67] width 10 height 10
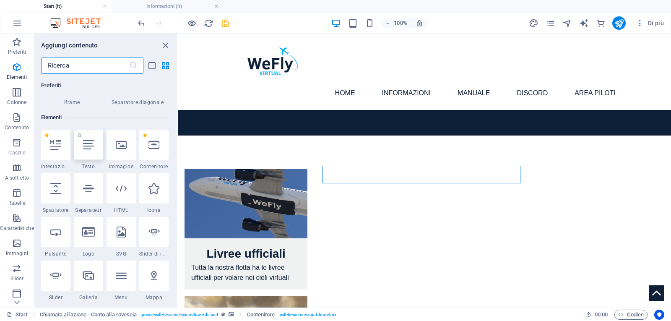
scroll to position [158, 0]
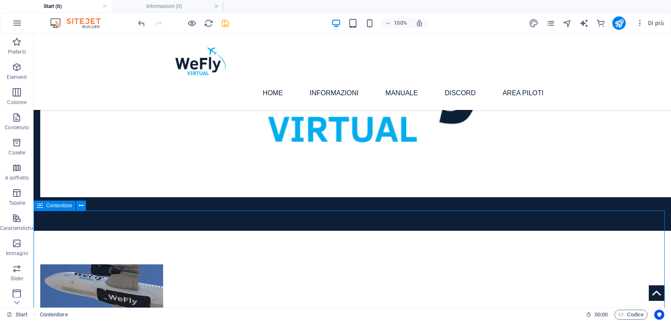
scroll to position [885, 0]
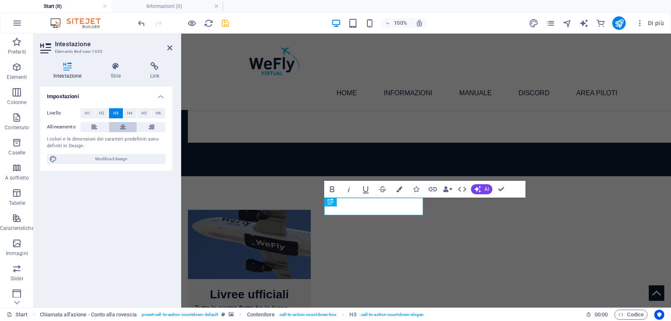
click at [125, 125] on icon at bounding box center [123, 127] width 6 height 10
click at [169, 50] on icon at bounding box center [169, 47] width 5 height 7
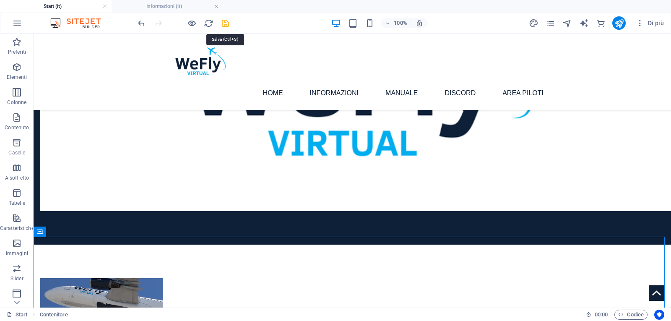
click at [225, 23] on icon "save" at bounding box center [226, 23] width 10 height 10
checkbox input "false"
click at [624, 21] on button "publish" at bounding box center [618, 22] width 13 height 13
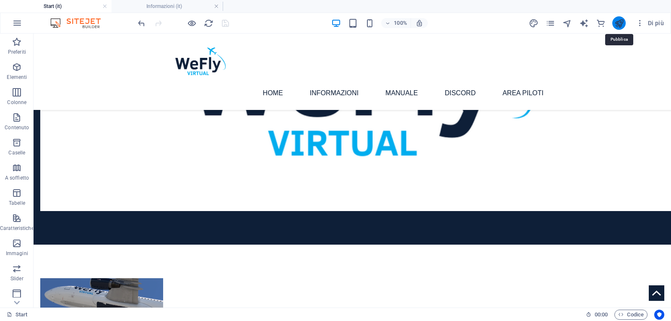
click at [619, 23] on icon "publish" at bounding box center [619, 23] width 10 height 10
click at [210, 25] on icon "reload" at bounding box center [209, 23] width 10 height 10
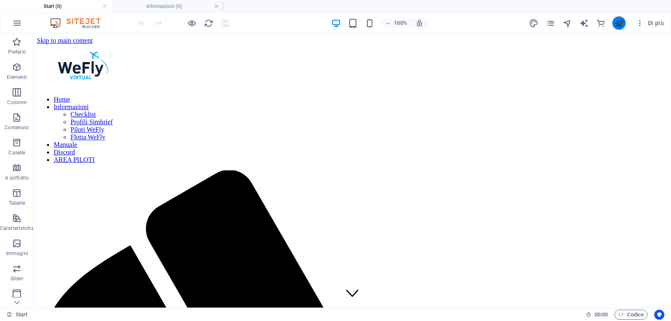
scroll to position [0, 0]
click at [620, 18] on button "publish" at bounding box center [618, 22] width 13 height 13
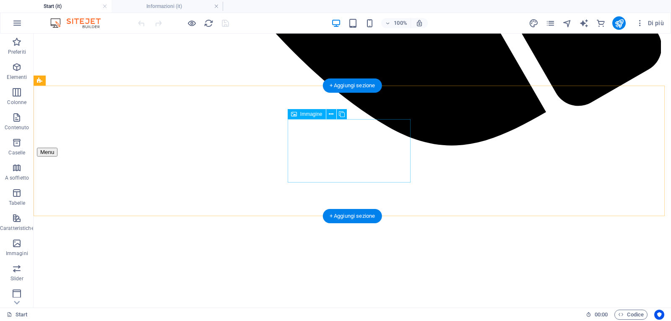
scroll to position [838, 0]
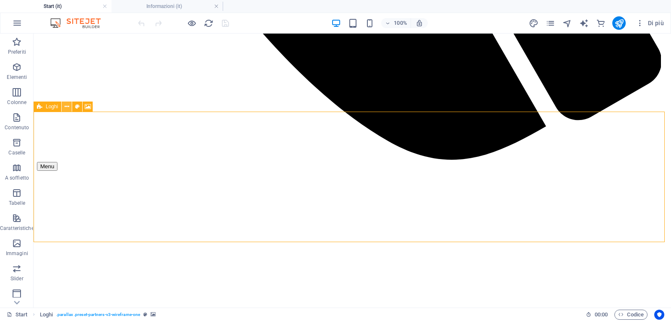
click at [63, 106] on button at bounding box center [67, 106] width 10 height 10
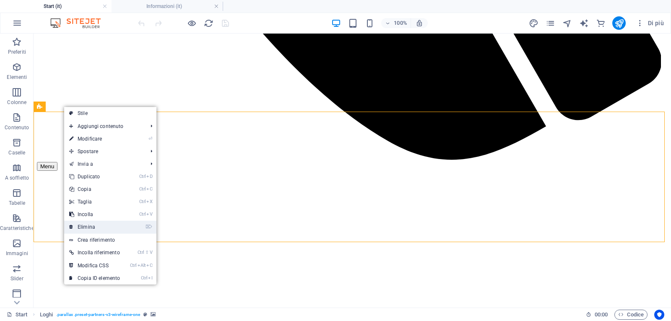
click at [90, 226] on link "⌦ Elimina" at bounding box center [94, 227] width 61 height 13
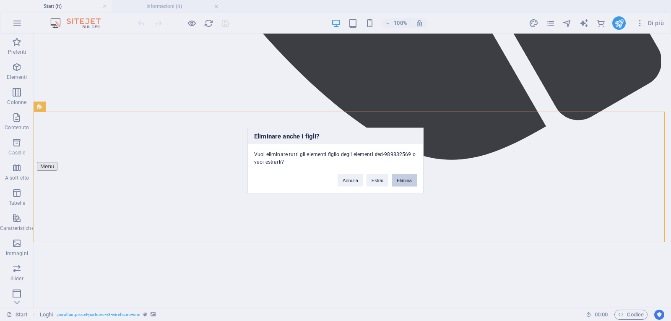
click at [412, 179] on button "Elimina" at bounding box center [404, 180] width 25 height 13
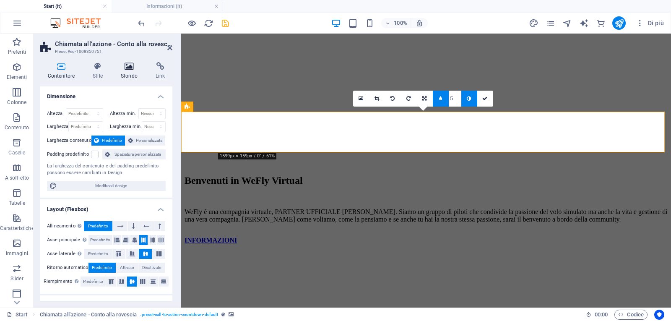
click at [129, 69] on icon at bounding box center [128, 66] width 31 height 8
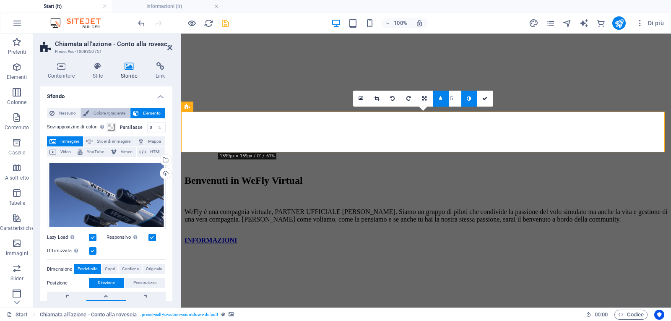
click at [95, 112] on span "Colore /gradiente" at bounding box center [109, 113] width 36 height 10
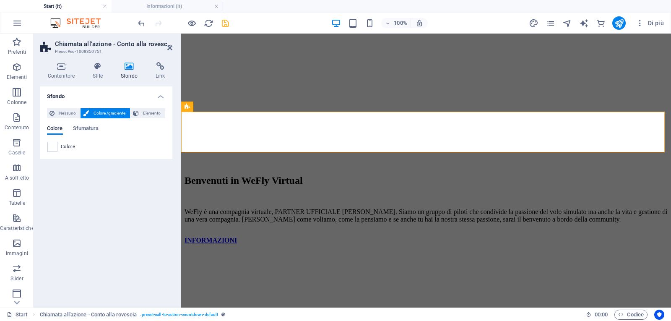
click at [58, 147] on div "Colore" at bounding box center [106, 147] width 118 height 10
click at [70, 148] on span "Colore" at bounding box center [68, 146] width 14 height 7
click at [42, 142] on div "Nessuno Colore /gradiente Elemento Allunga lo sfondo a tutta larghezza Sovrappo…" at bounding box center [106, 129] width 132 height 57
click at [56, 148] on span at bounding box center [52, 146] width 9 height 9
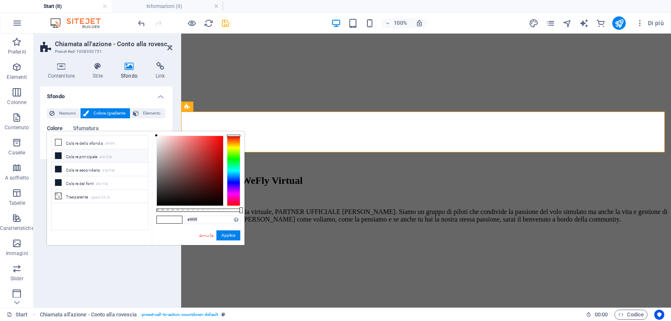
click at [81, 157] on li "Colore principale #0e1f38" at bounding box center [100, 155] width 96 height 13
type input "#0e1f38"
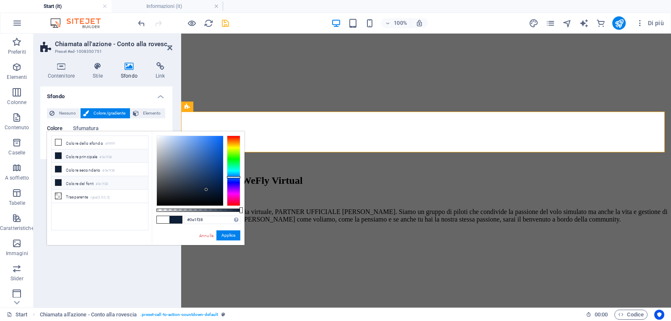
click at [75, 180] on li "Colore del font #0e1f38" at bounding box center [100, 182] width 96 height 13
click at [79, 171] on li "Colore secondario #0e1f38" at bounding box center [100, 169] width 96 height 13
click at [84, 156] on li "Colore principale #0e1f38" at bounding box center [100, 155] width 96 height 13
click at [229, 235] on button "Applica" at bounding box center [228, 235] width 24 height 10
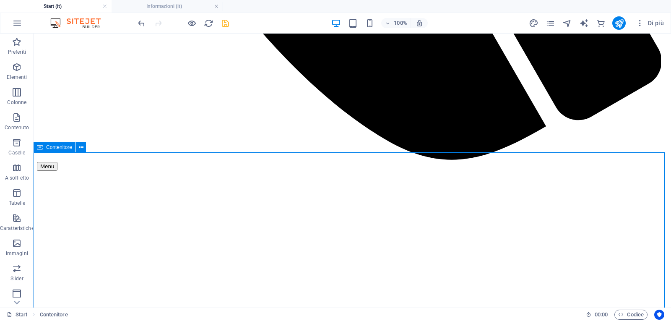
scroll to position [880, 0]
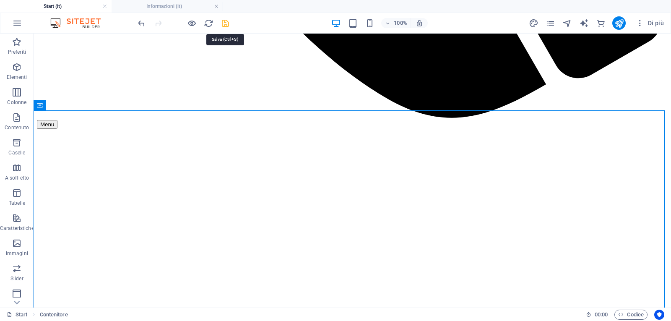
click at [225, 25] on icon "save" at bounding box center [226, 23] width 10 height 10
checkbox input "false"
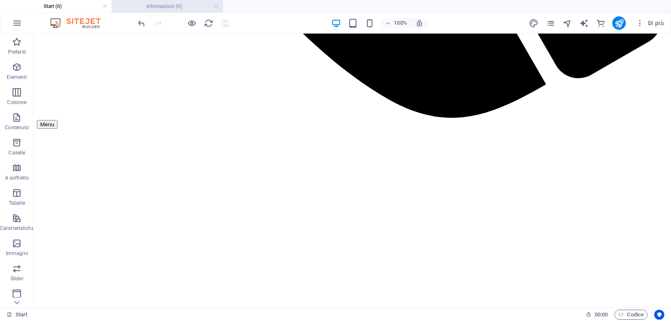
click at [165, 5] on h4 "Informazioni (it)" at bounding box center [168, 6] width 112 height 9
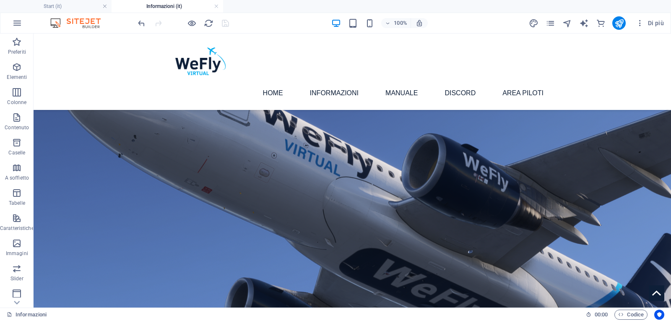
scroll to position [440, 0]
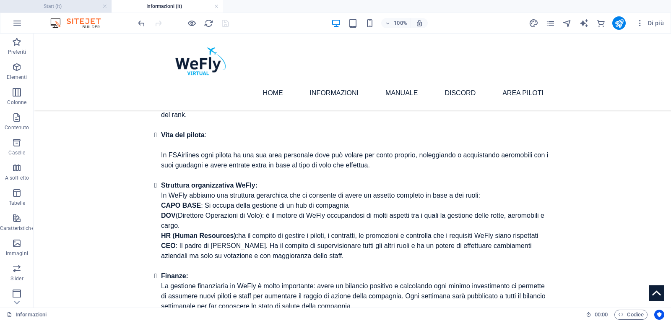
click at [66, 5] on h4 "Start (it)" at bounding box center [56, 6] width 112 height 9
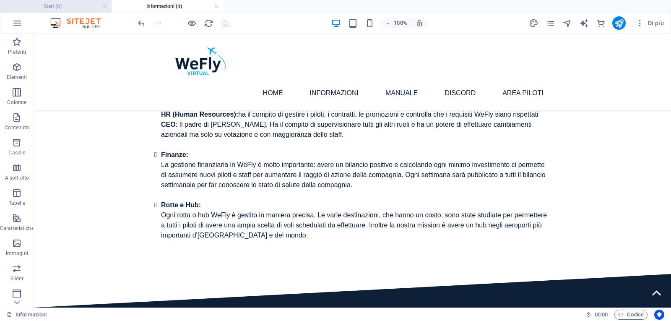
scroll to position [0, 0]
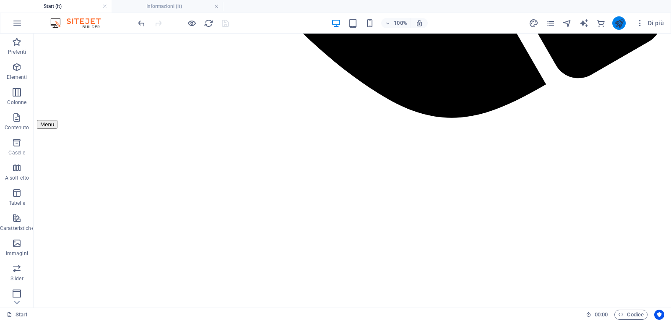
click at [618, 25] on icon "publish" at bounding box center [619, 23] width 10 height 10
